Goal: Information Seeking & Learning: Check status

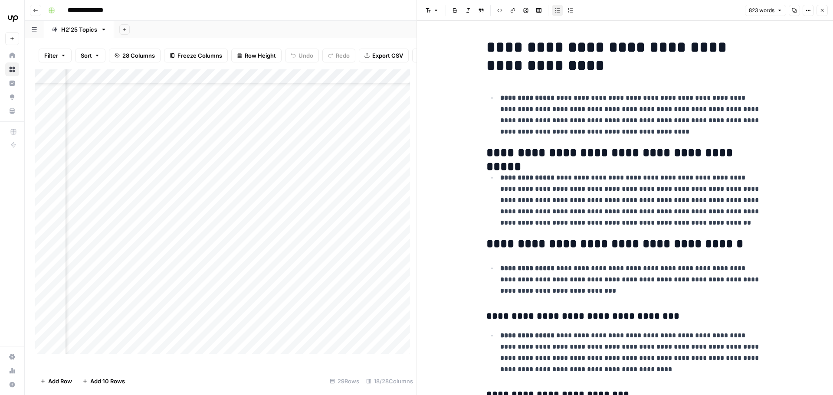
click at [328, 12] on icon "button" at bounding box center [822, 10] width 5 height 5
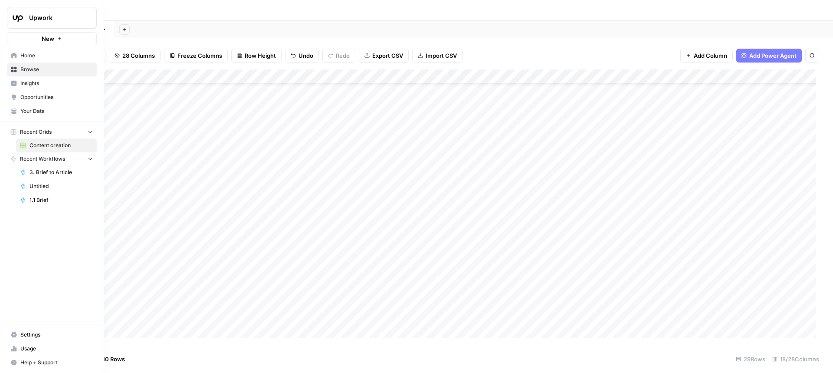
click at [27, 83] on span "Insights" at bounding box center [56, 83] width 72 height 8
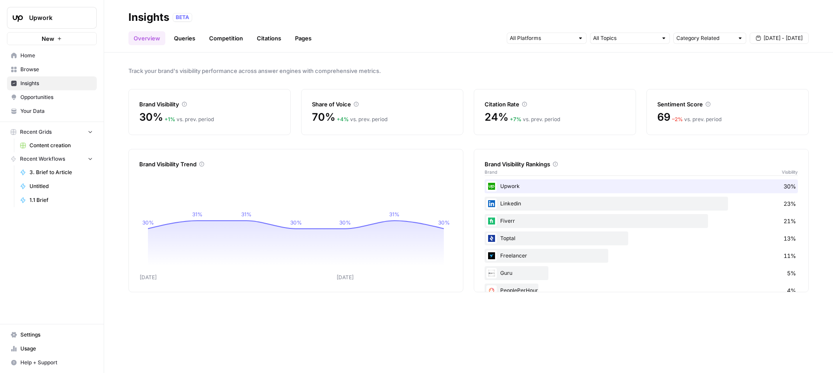
click at [190, 37] on link "Queries" at bounding box center [185, 38] width 32 height 14
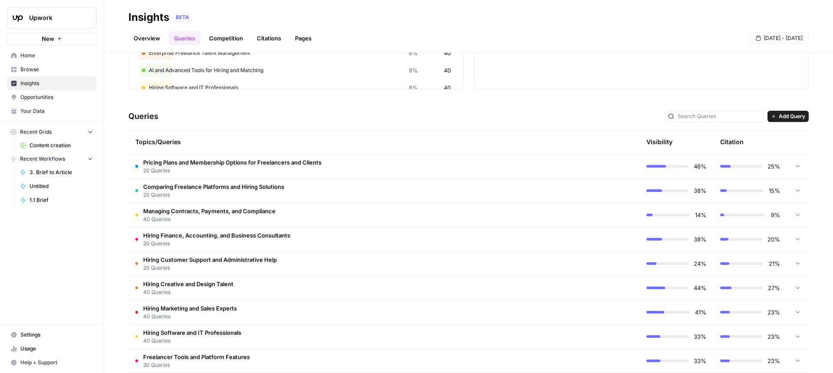
scroll to position [137, 0]
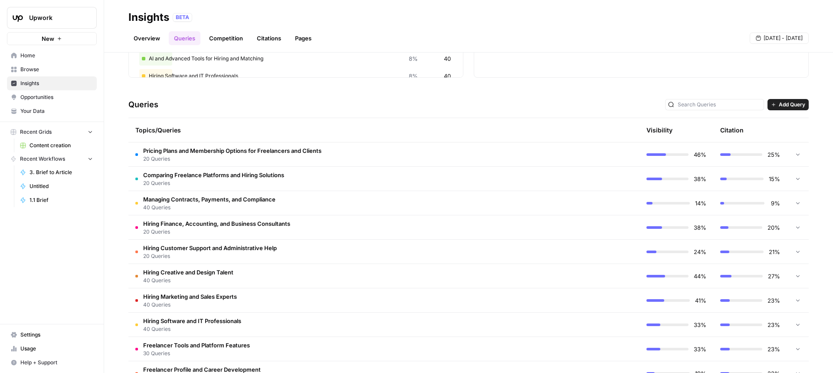
click at [328, 125] on icon at bounding box center [798, 203] width 6 height 6
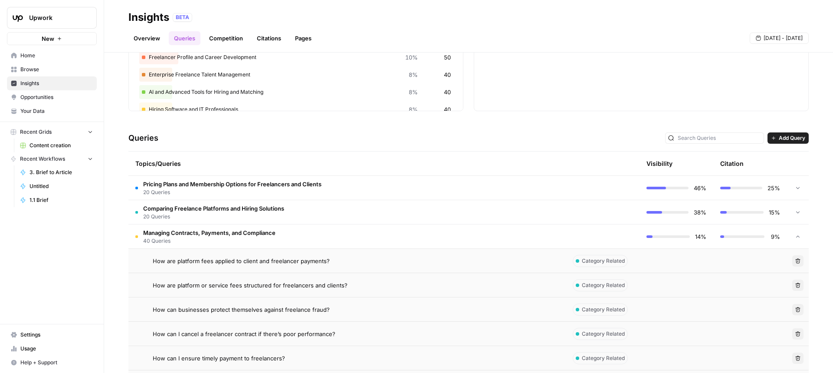
scroll to position [100, 0]
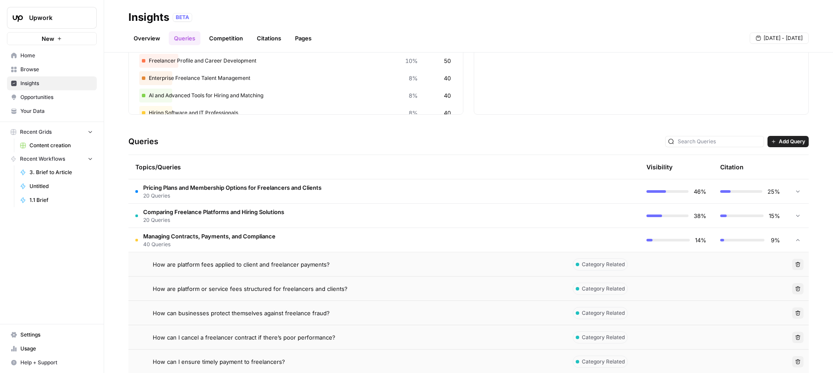
click at [58, 97] on span "Opportunities" at bounding box center [56, 97] width 72 height 8
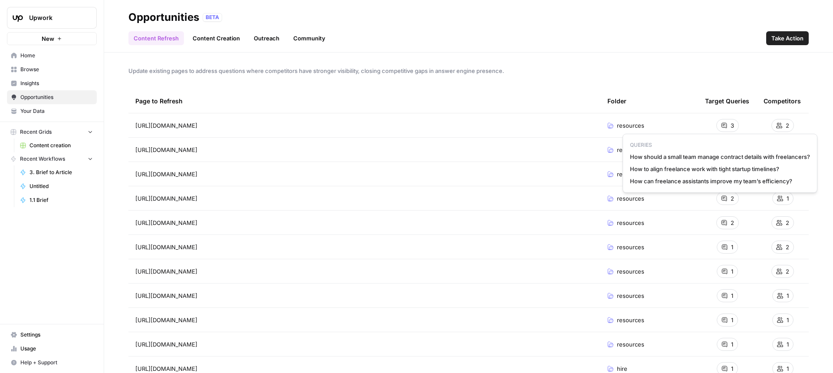
click at [328, 125] on icon at bounding box center [723, 125] width 5 height 5
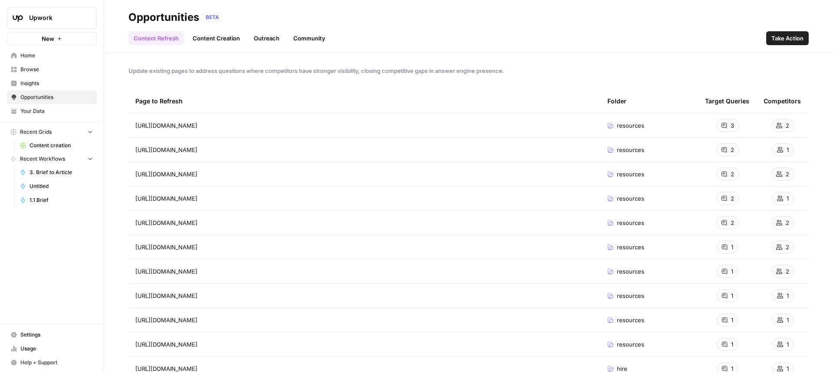
click at [209, 40] on link "Content Creation" at bounding box center [216, 38] width 58 height 14
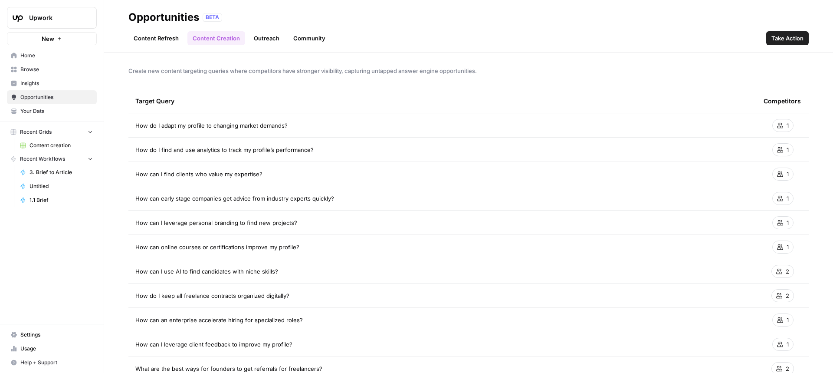
click at [305, 36] on link "Community" at bounding box center [309, 38] width 43 height 14
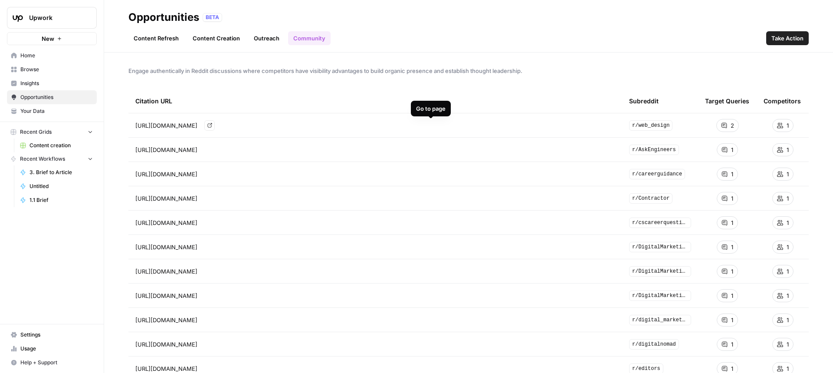
click at [212, 125] on icon "Go to page https://www.reddit.com/r/web_design/comments/17sxtfj/freelance_how_d…" at bounding box center [209, 125] width 5 height 5
click at [35, 80] on span "Insights" at bounding box center [56, 83] width 72 height 8
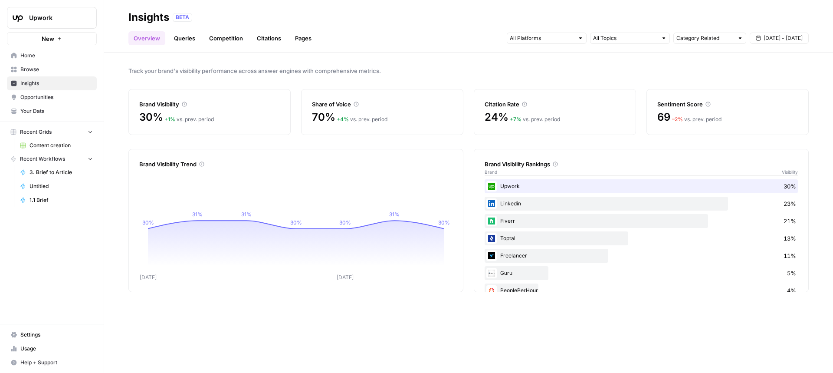
click at [298, 38] on link "Pages" at bounding box center [303, 38] width 27 height 14
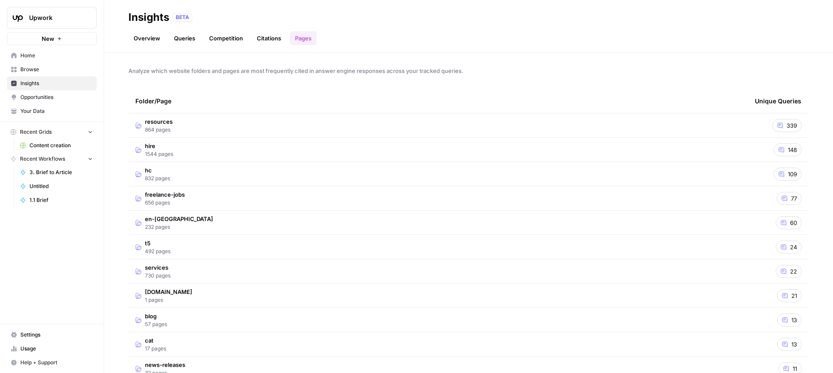
click at [265, 41] on link "Citations" at bounding box center [269, 38] width 35 height 14
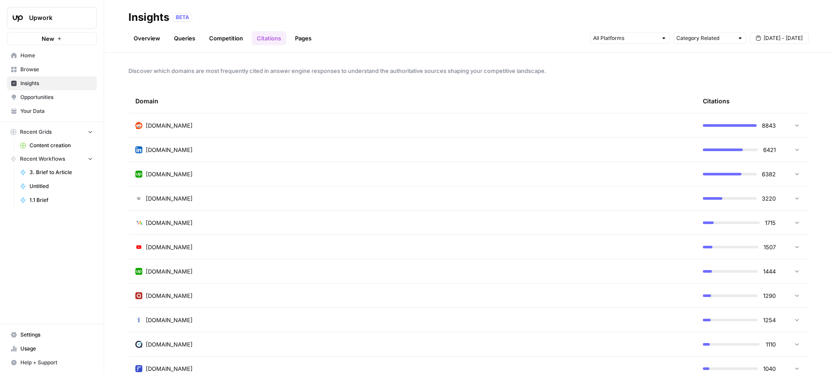
click at [328, 125] on icon at bounding box center [796, 149] width 3 height 2
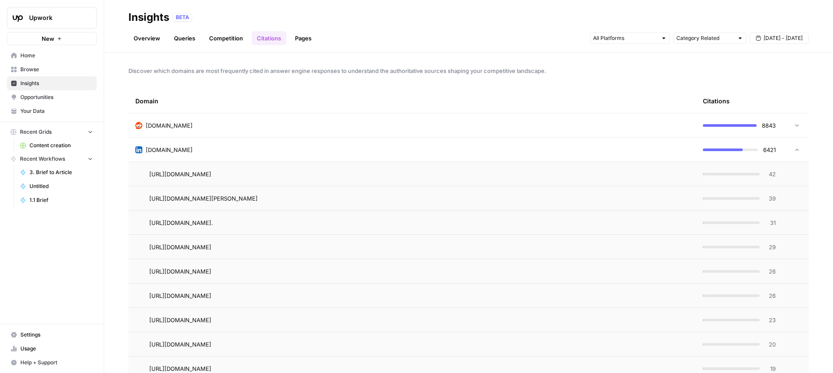
click at [328, 125] on icon at bounding box center [797, 150] width 6 height 6
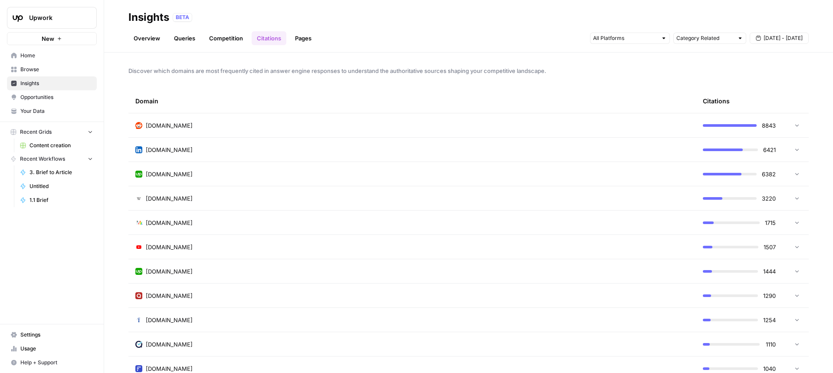
click at [328, 124] on icon at bounding box center [797, 125] width 6 height 6
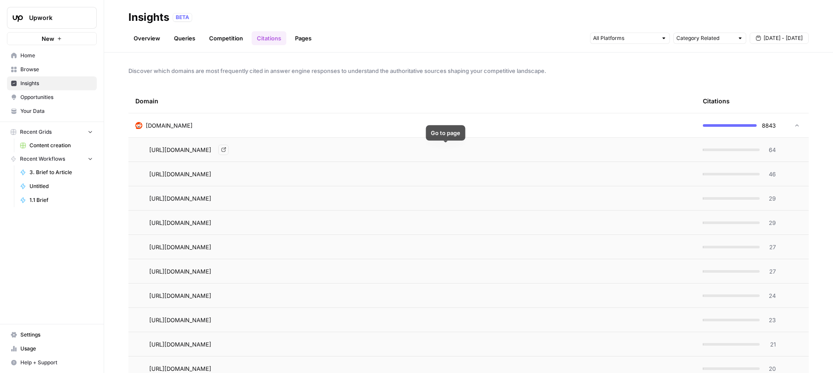
click at [229, 125] on link "Go to page" at bounding box center [223, 149] width 10 height 10
click at [328, 125] on icon at bounding box center [797, 125] width 6 height 6
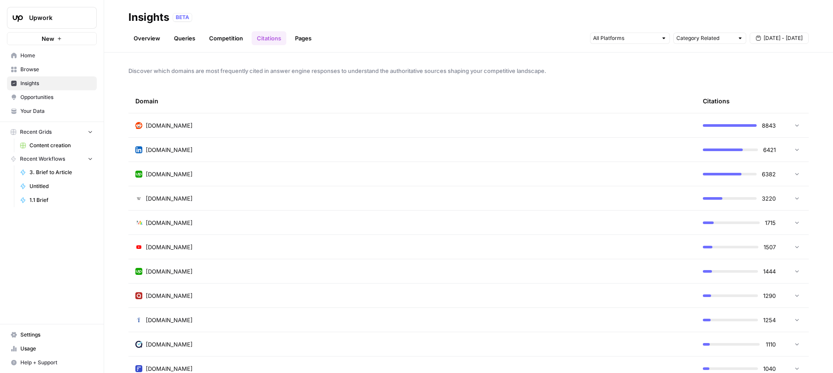
click at [146, 39] on link "Overview" at bounding box center [146, 38] width 37 height 14
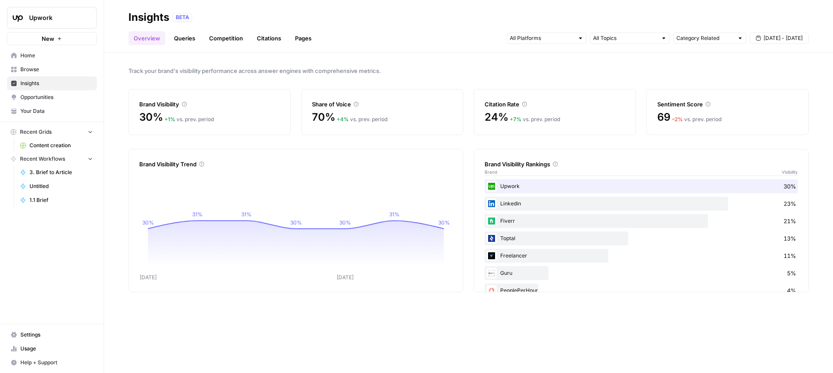
click at [253, 34] on link "Citations" at bounding box center [269, 38] width 35 height 14
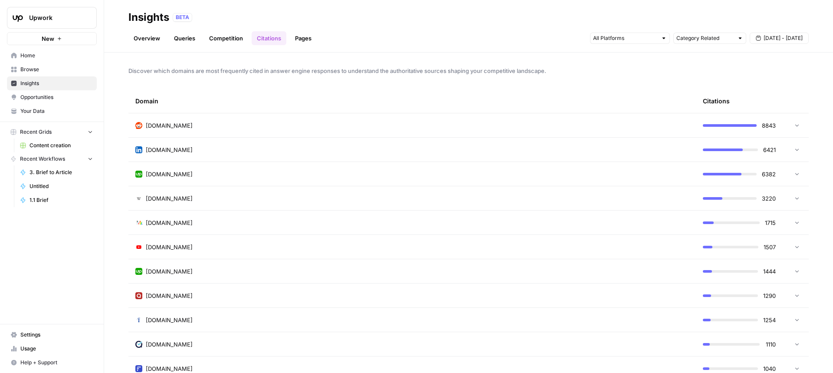
click at [141, 39] on link "Overview" at bounding box center [146, 38] width 37 height 14
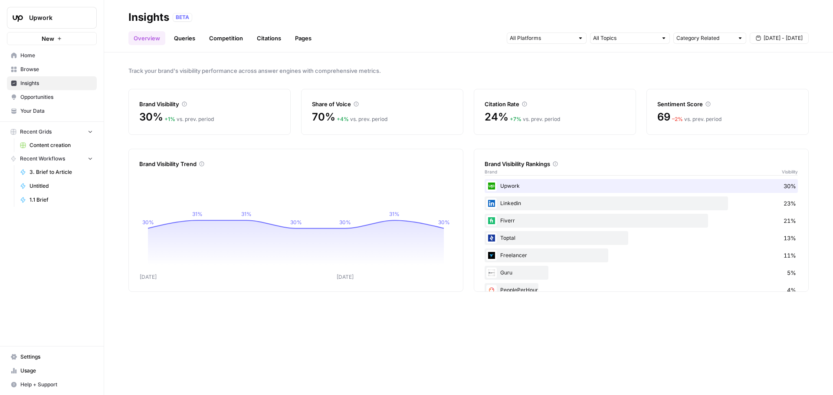
click at [328, 40] on span "[DATE] - [DATE]" at bounding box center [783, 38] width 39 height 8
click at [328, 58] on icon "button" at bounding box center [715, 59] width 6 height 6
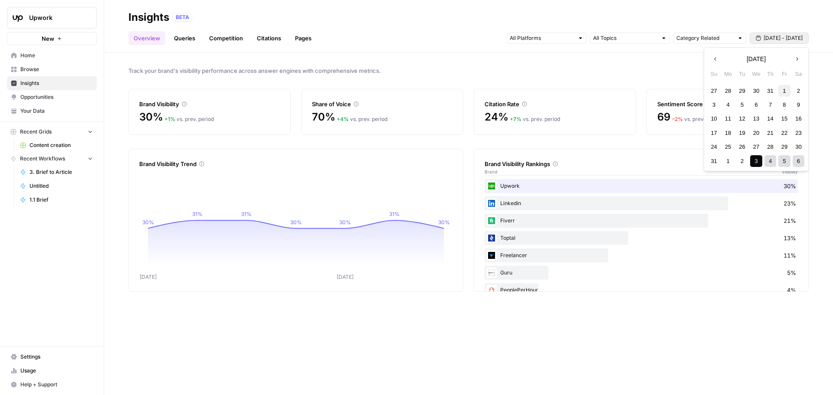
click at [328, 90] on div "1" at bounding box center [784, 91] width 12 height 12
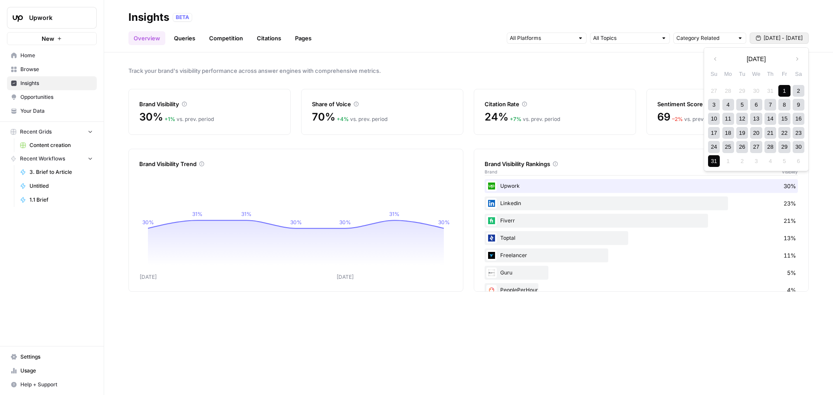
click at [328, 125] on div "31" at bounding box center [714, 161] width 12 height 12
click at [328, 41] on button "[DATE] - [DATE]" at bounding box center [779, 38] width 59 height 11
click at [328, 62] on button "Previous month" at bounding box center [716, 59] width 16 height 16
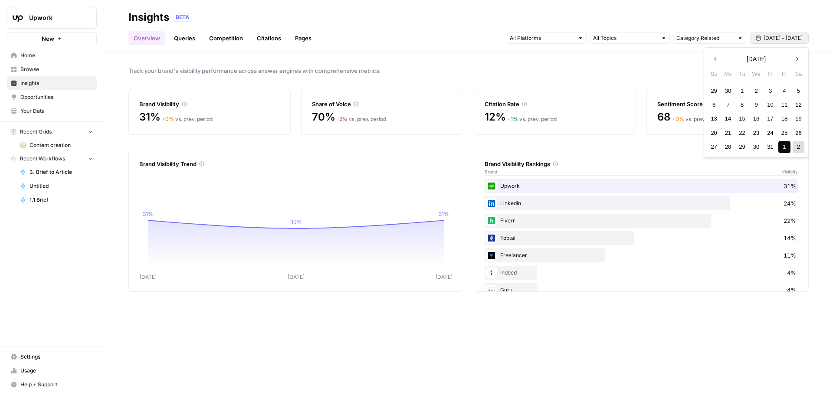
click at [328, 62] on button "Previous month" at bounding box center [716, 59] width 16 height 16
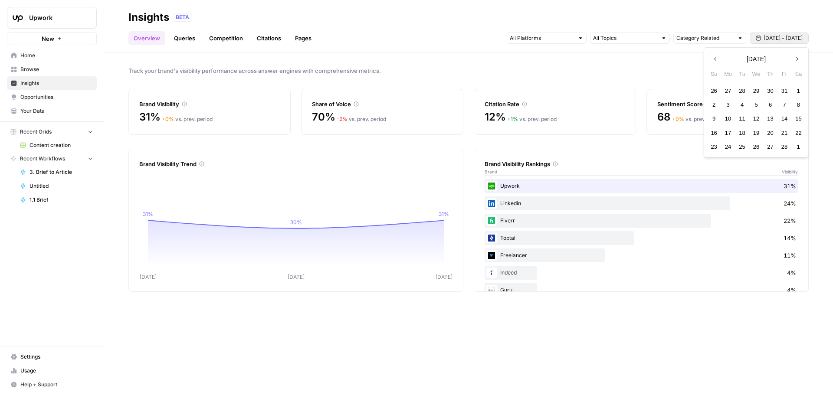
click at [328, 62] on button "Previous month" at bounding box center [716, 59] width 16 height 16
click at [328, 89] on div "1" at bounding box center [756, 91] width 12 height 12
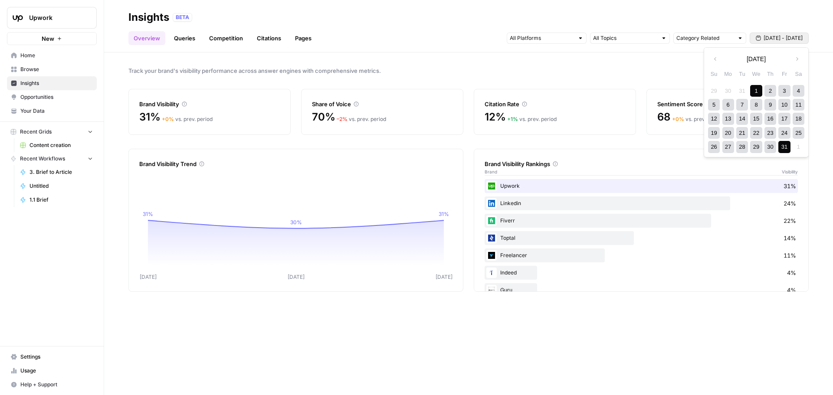
click at [328, 125] on div "31" at bounding box center [784, 147] width 12 height 12
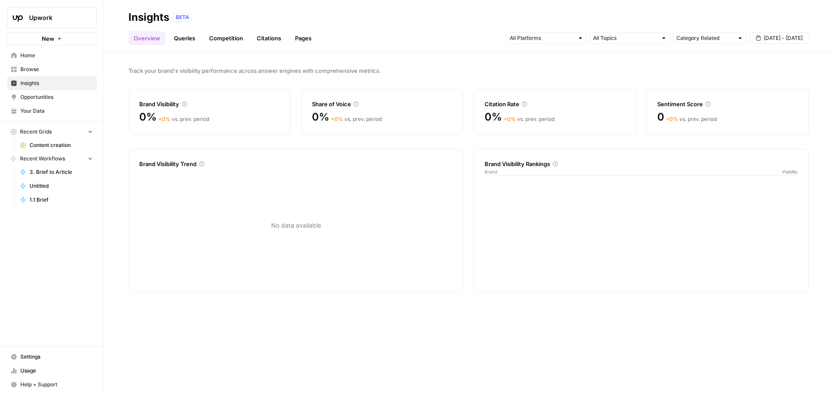
click at [328, 42] on button "[DATE] - [DATE]" at bounding box center [779, 38] width 59 height 11
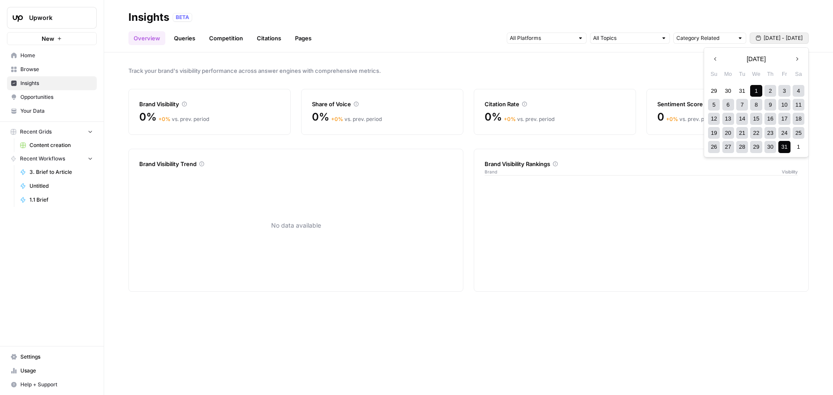
click at [328, 59] on icon "button" at bounding box center [797, 59] width 6 height 6
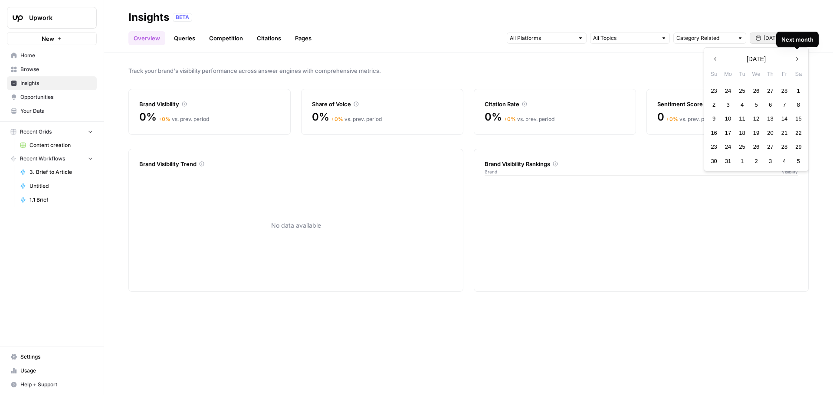
click at [328, 59] on icon "button" at bounding box center [797, 59] width 6 height 6
click at [328, 88] on div "1" at bounding box center [742, 91] width 12 height 12
click at [328, 60] on button "Next month" at bounding box center [797, 59] width 16 height 16
click at [328, 89] on div "1" at bounding box center [770, 91] width 12 height 12
click at [328, 44] on div "Category Related [DATE] - [DATE]" at bounding box center [658, 38] width 302 height 14
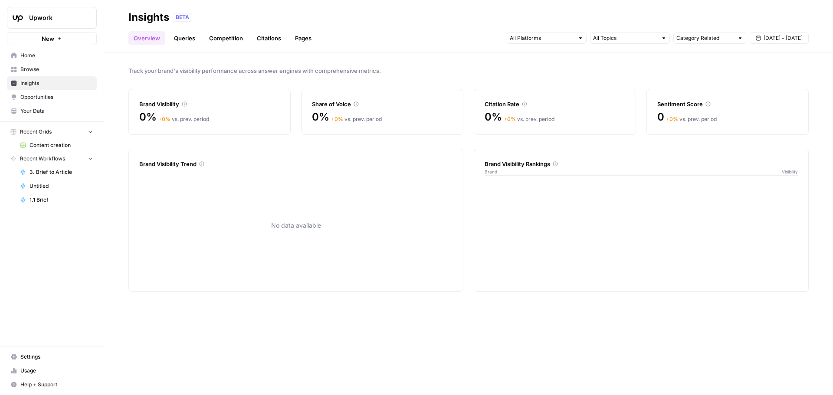
click at [328, 39] on span "[DATE] - [DATE]" at bounding box center [783, 38] width 39 height 8
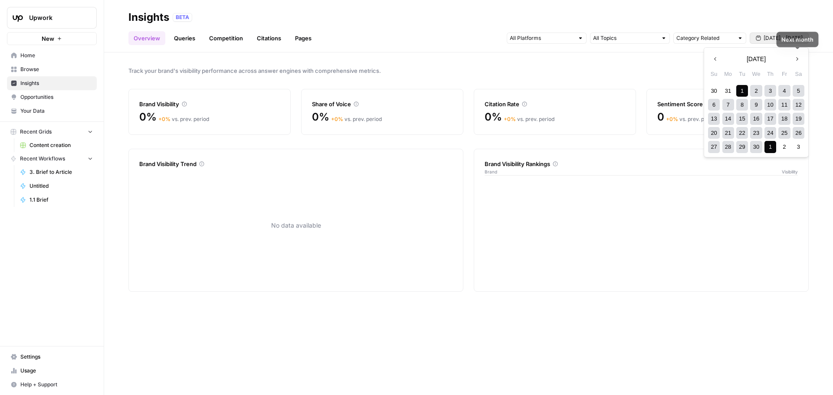
click at [328, 61] on button "Next month" at bounding box center [797, 59] width 16 height 16
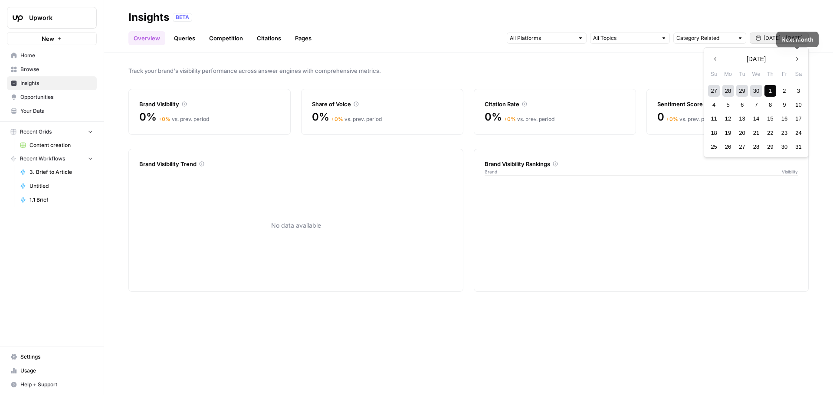
click at [328, 61] on button "Next month" at bounding box center [797, 59] width 16 height 16
click at [328, 90] on div "1" at bounding box center [714, 91] width 12 height 12
click at [328, 58] on icon "button" at bounding box center [797, 59] width 6 height 6
click at [328, 91] on div "1" at bounding box center [742, 91] width 12 height 12
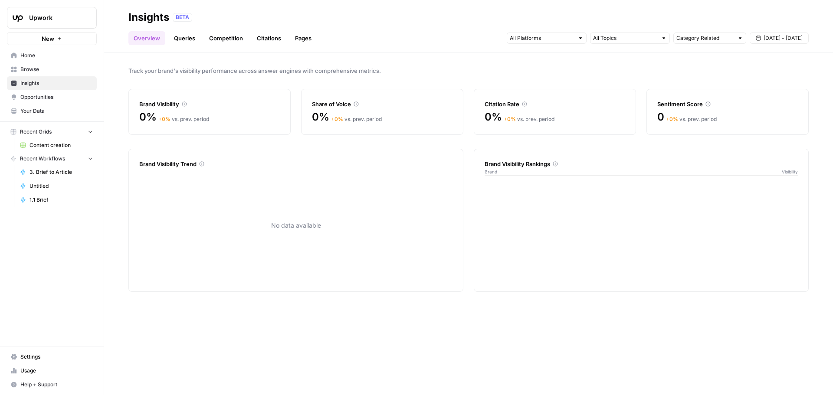
click at [328, 36] on span "[DATE] - [DATE]" at bounding box center [783, 38] width 39 height 8
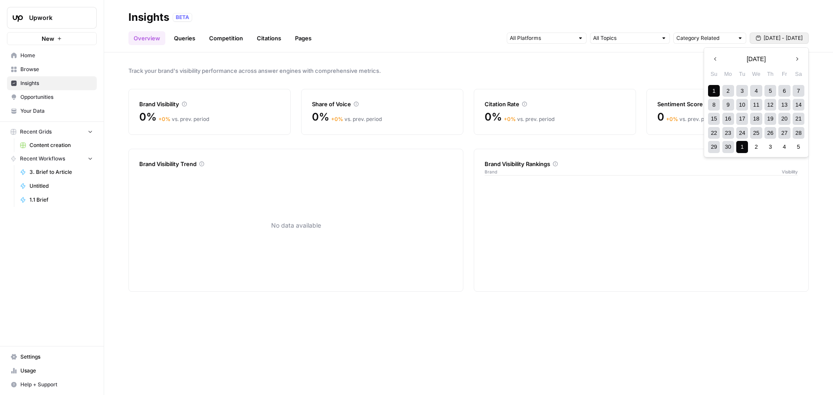
click at [328, 125] on div "1" at bounding box center [742, 147] width 12 height 12
click at [328, 125] on div "31" at bounding box center [770, 147] width 12 height 12
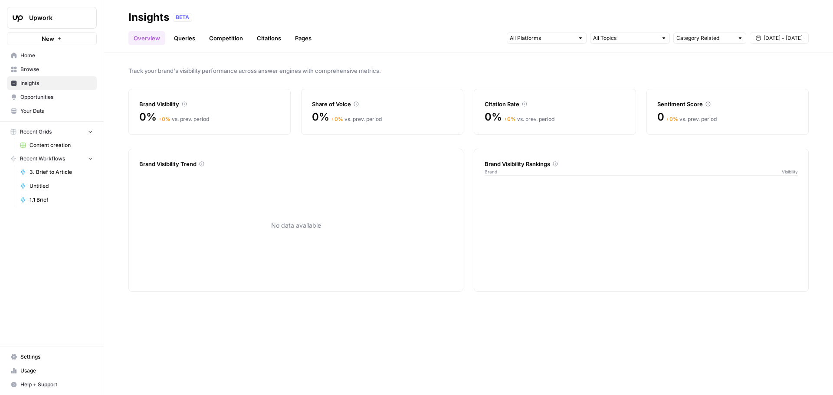
click at [328, 37] on button "[DATE] - [DATE]" at bounding box center [779, 38] width 59 height 11
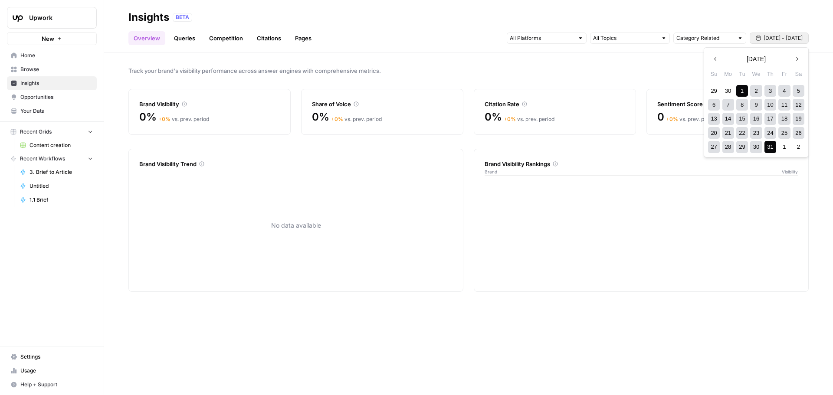
click at [328, 55] on button "Next month" at bounding box center [797, 59] width 16 height 16
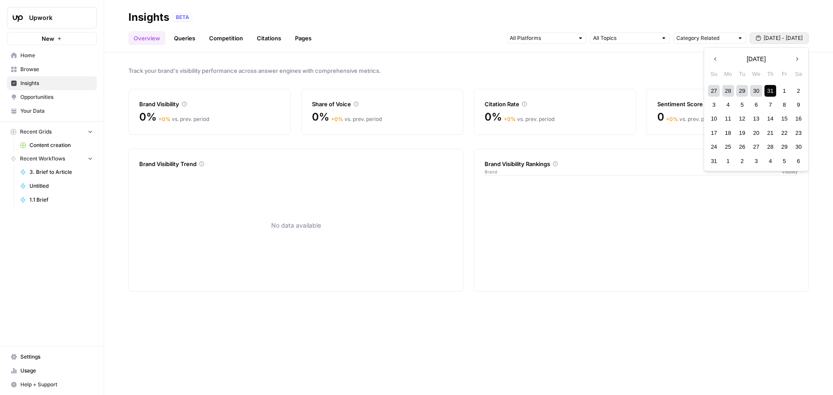
click at [328, 89] on div "1" at bounding box center [784, 91] width 12 height 12
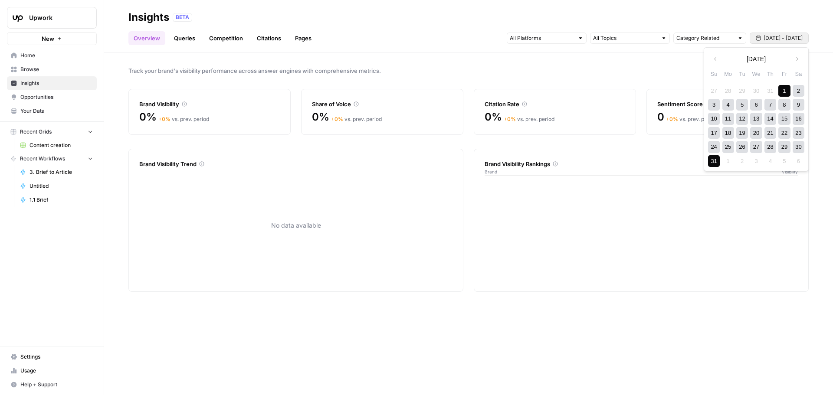
click at [328, 125] on div "31" at bounding box center [714, 161] width 12 height 12
